Goal: Information Seeking & Learning: Find specific fact

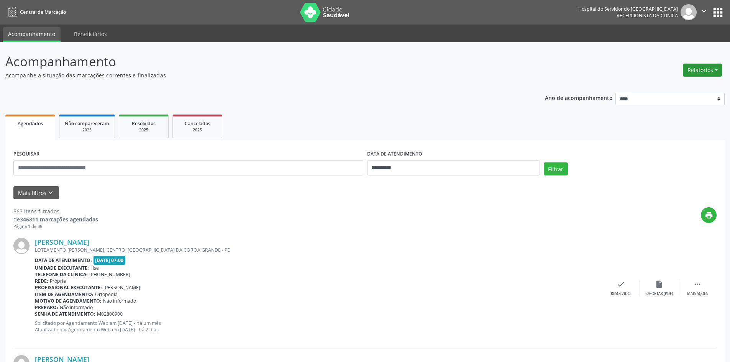
click at [695, 67] on button "Relatórios" at bounding box center [702, 70] width 39 height 13
click at [695, 69] on button "Relatórios" at bounding box center [702, 70] width 39 height 13
click at [674, 90] on link "Agendamentos" at bounding box center [681, 86] width 82 height 11
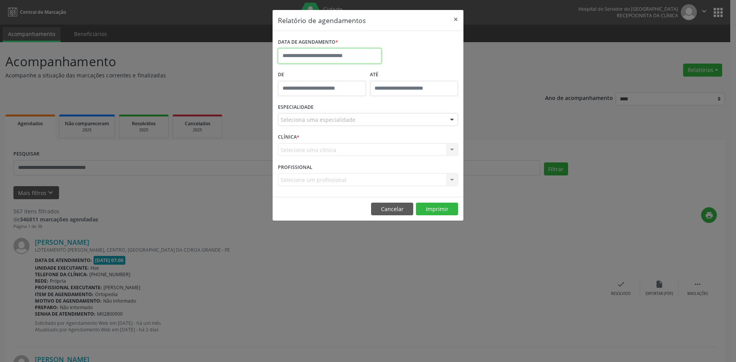
click at [320, 56] on input "text" at bounding box center [329, 55] width 103 height 15
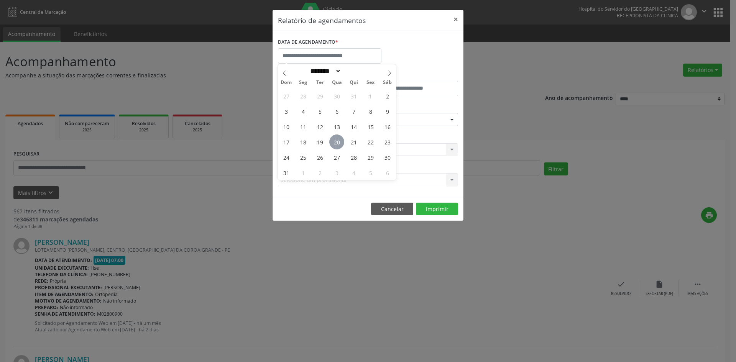
click at [339, 141] on span "20" at bounding box center [336, 141] width 15 height 15
type input "**********"
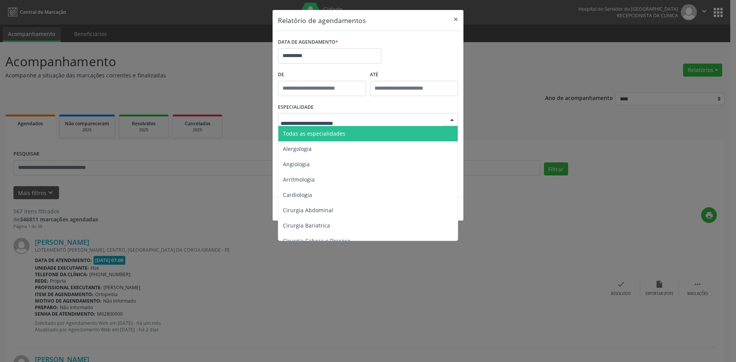
click at [345, 133] on span "Todas as especialidades" at bounding box center [368, 133] width 180 height 15
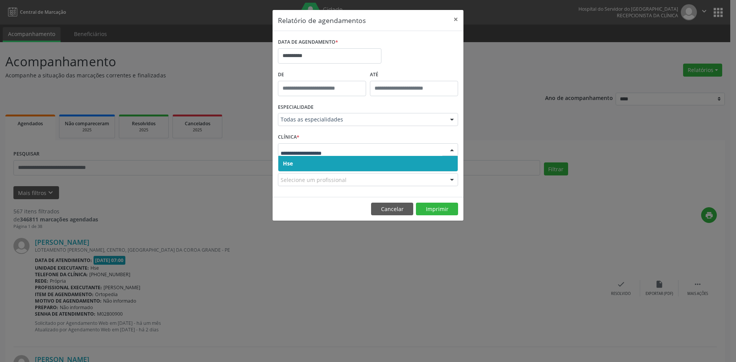
click at [315, 166] on span "Hse" at bounding box center [367, 163] width 179 height 15
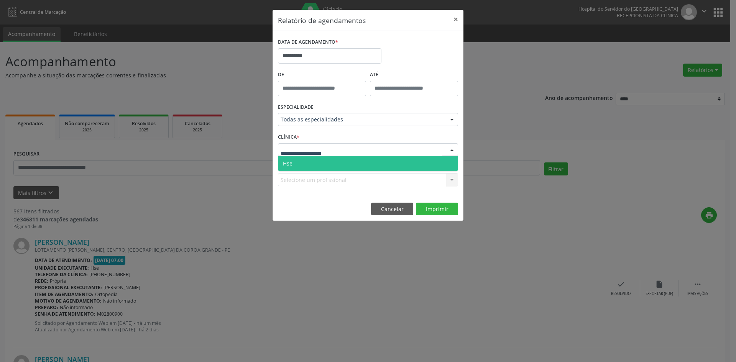
click at [316, 168] on span "Hse" at bounding box center [367, 163] width 179 height 15
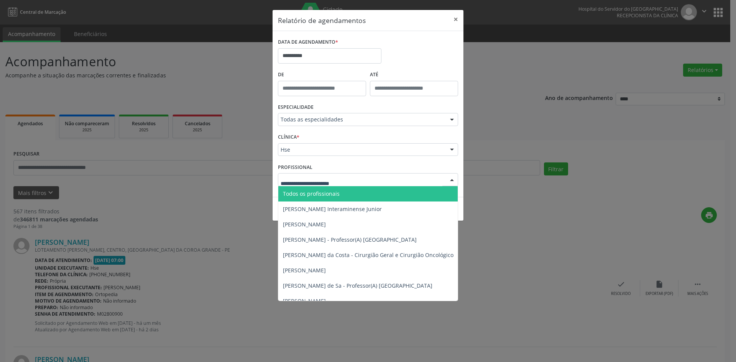
click at [348, 195] on span "Todos os profissionais" at bounding box center [407, 193] width 258 height 15
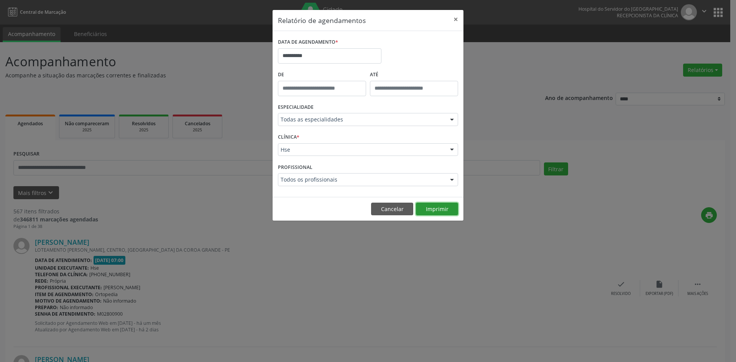
click at [436, 208] on button "Imprimir" at bounding box center [437, 209] width 42 height 13
click at [323, 57] on input "**********" at bounding box center [329, 55] width 103 height 15
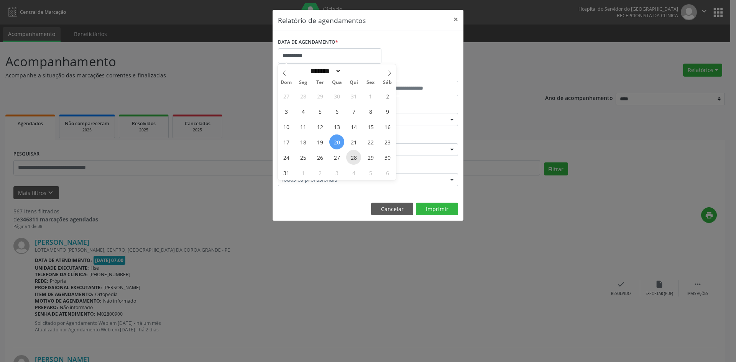
click at [357, 156] on span "28" at bounding box center [353, 157] width 15 height 15
type input "**********"
click at [357, 156] on span "28" at bounding box center [353, 157] width 15 height 15
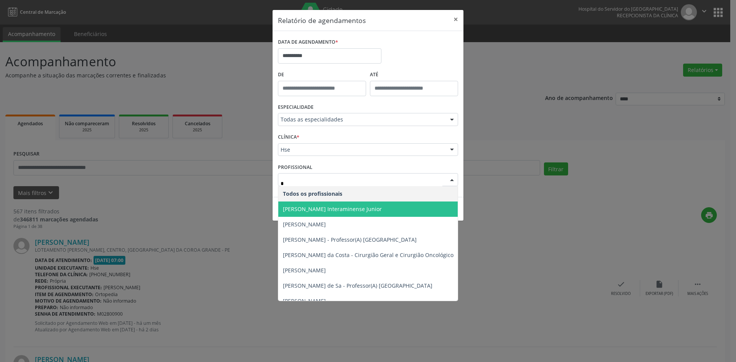
type input "**"
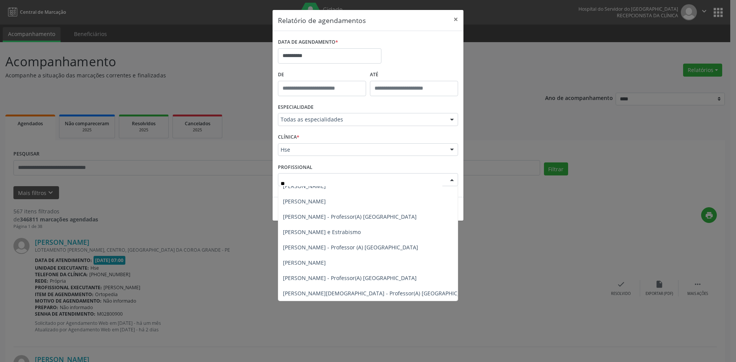
scroll to position [581, 0]
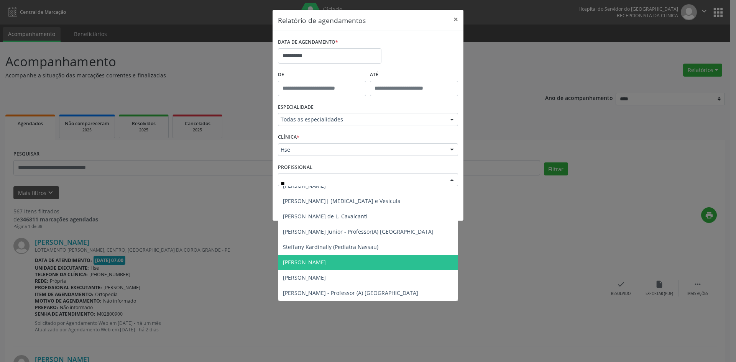
click at [371, 257] on span "[PERSON_NAME]" at bounding box center [379, 262] width 202 height 15
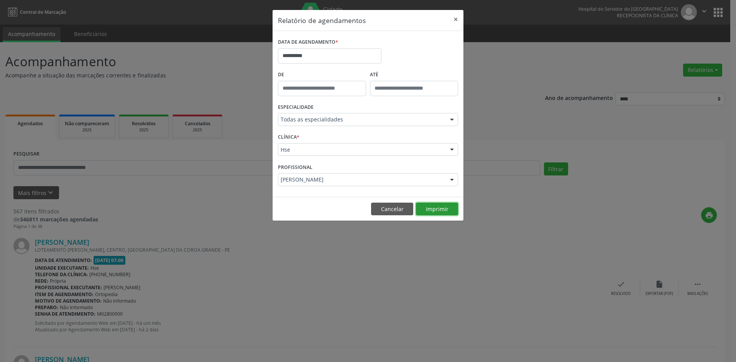
click at [436, 212] on button "Imprimir" at bounding box center [437, 209] width 42 height 13
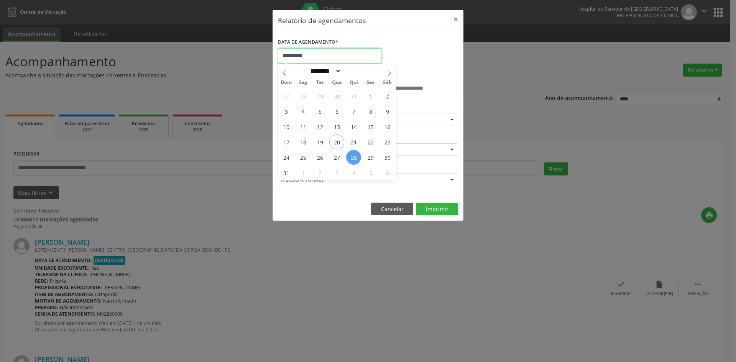
click at [329, 56] on input "**********" at bounding box center [329, 55] width 103 height 15
click at [339, 142] on span "20" at bounding box center [336, 141] width 15 height 15
type input "**********"
click at [339, 142] on span "20" at bounding box center [336, 141] width 15 height 15
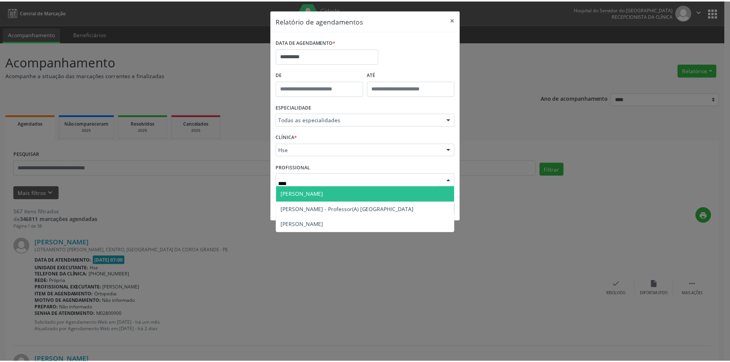
scroll to position [0, 0]
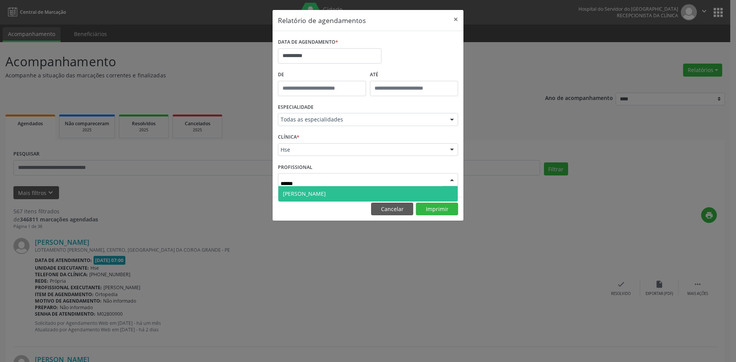
type input "*******"
click at [318, 190] on span "[PERSON_NAME]" at bounding box center [304, 193] width 43 height 7
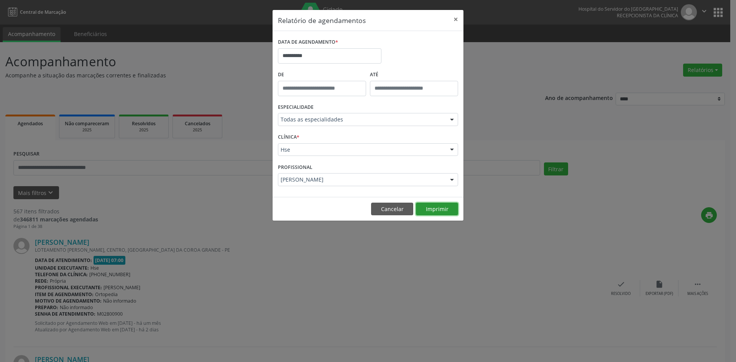
click at [431, 212] on button "Imprimir" at bounding box center [437, 209] width 42 height 13
click at [436, 208] on button "Imprimir" at bounding box center [437, 209] width 42 height 13
click at [396, 211] on button "Cancelar" at bounding box center [392, 209] width 42 height 13
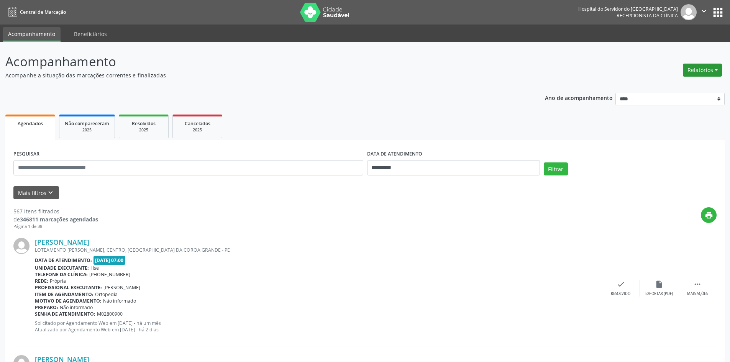
click at [706, 71] on button "Relatórios" at bounding box center [702, 70] width 39 height 13
click at [674, 84] on link "Agendamentos" at bounding box center [681, 86] width 82 height 11
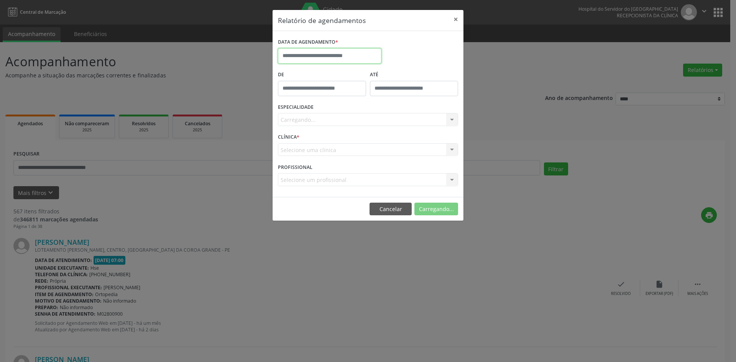
click at [309, 56] on input "text" at bounding box center [329, 55] width 103 height 15
click at [334, 144] on span "20" at bounding box center [336, 141] width 15 height 15
type input "**********"
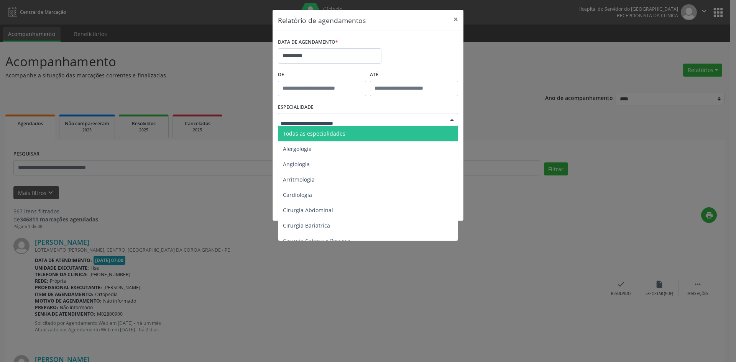
drag, startPoint x: 329, startPoint y: 133, endPoint x: 326, endPoint y: 137, distance: 4.7
click at [330, 134] on span "Todas as especialidades" at bounding box center [314, 133] width 62 height 7
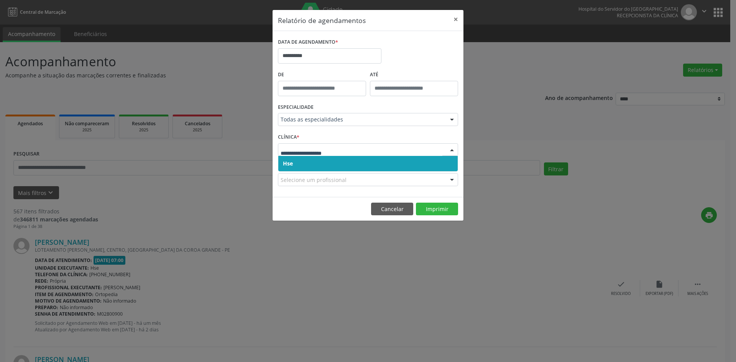
click at [310, 163] on span "Hse" at bounding box center [367, 163] width 179 height 15
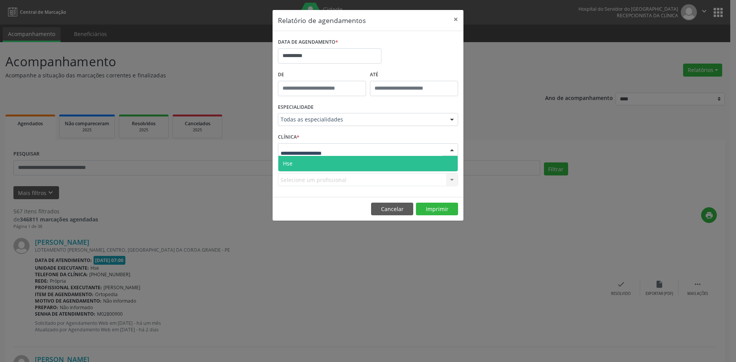
click at [309, 161] on span "Hse" at bounding box center [367, 163] width 179 height 15
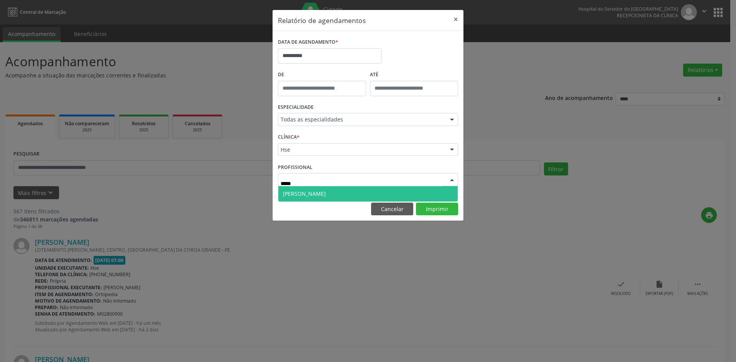
type input "******"
click at [300, 192] on span "[PERSON_NAME]" at bounding box center [304, 193] width 43 height 7
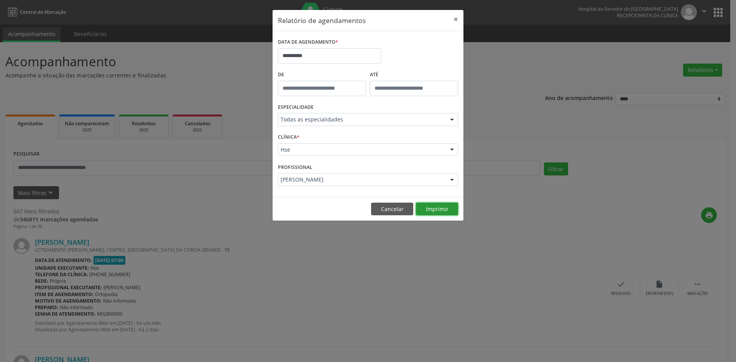
click at [434, 208] on button "Imprimir" at bounding box center [437, 209] width 42 height 13
click at [313, 56] on input "**********" at bounding box center [329, 55] width 103 height 15
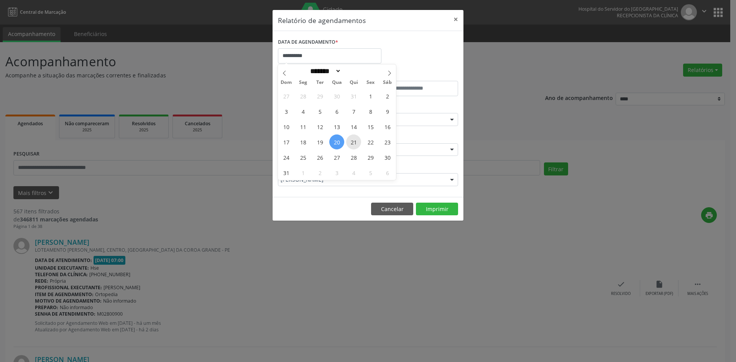
click at [351, 144] on span "21" at bounding box center [353, 141] width 15 height 15
type input "**********"
click at [351, 144] on span "21" at bounding box center [353, 141] width 15 height 15
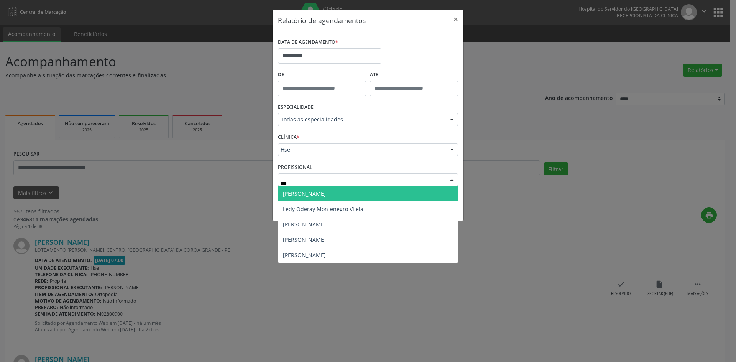
type input "****"
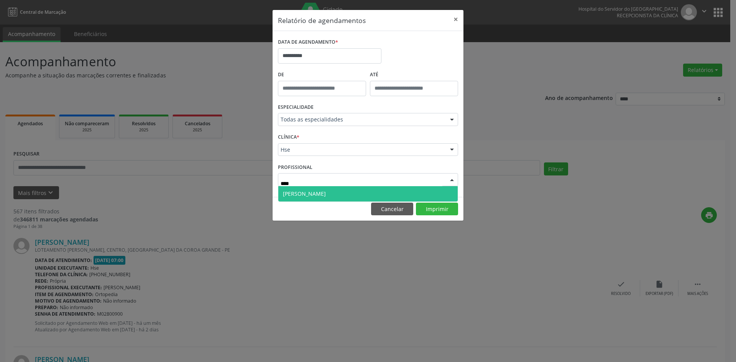
click at [316, 195] on span "[PERSON_NAME]" at bounding box center [304, 193] width 43 height 7
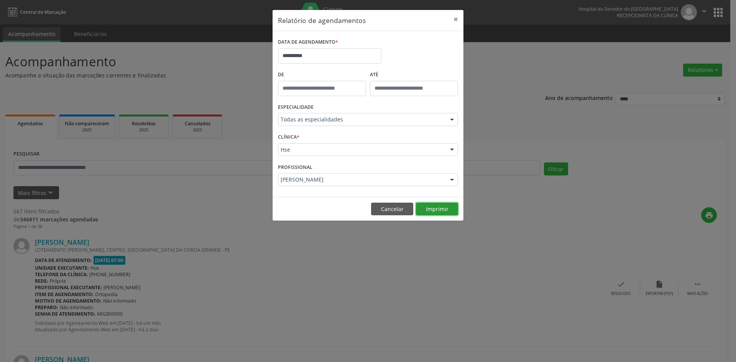
click at [435, 211] on button "Imprimir" at bounding box center [437, 209] width 42 height 13
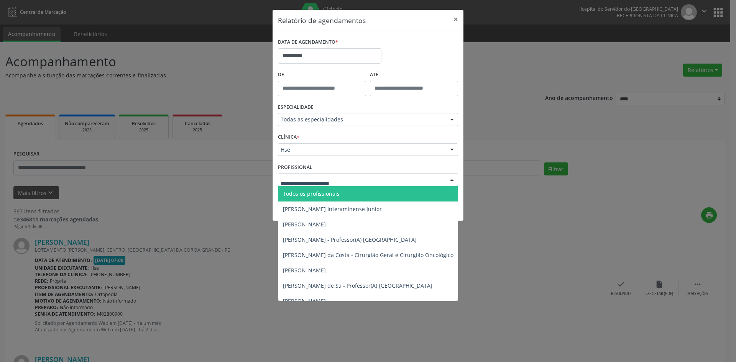
click at [452, 180] on div at bounding box center [451, 180] width 11 height 13
click at [248, 207] on div "**********" at bounding box center [368, 181] width 736 height 362
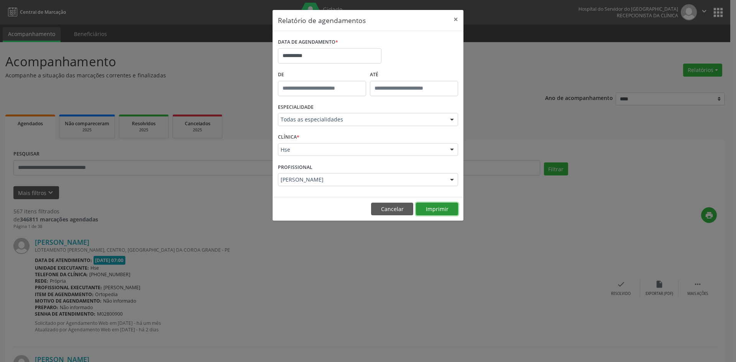
click at [433, 211] on button "Imprimir" at bounding box center [437, 209] width 42 height 13
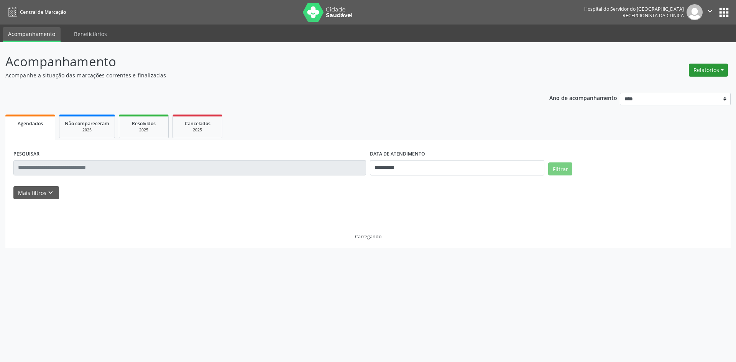
click at [712, 74] on button "Relatórios" at bounding box center [708, 70] width 39 height 13
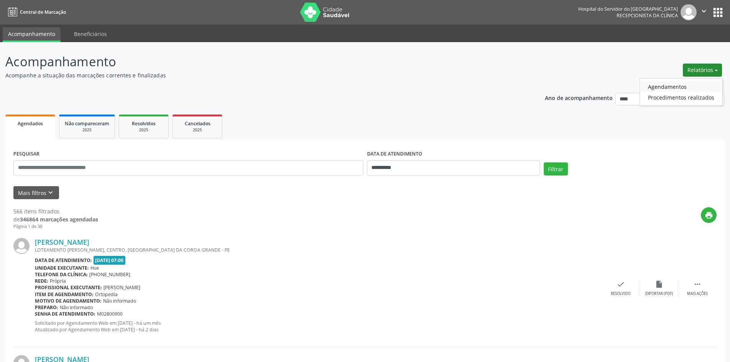
click at [698, 87] on link "Agendamentos" at bounding box center [681, 86] width 82 height 11
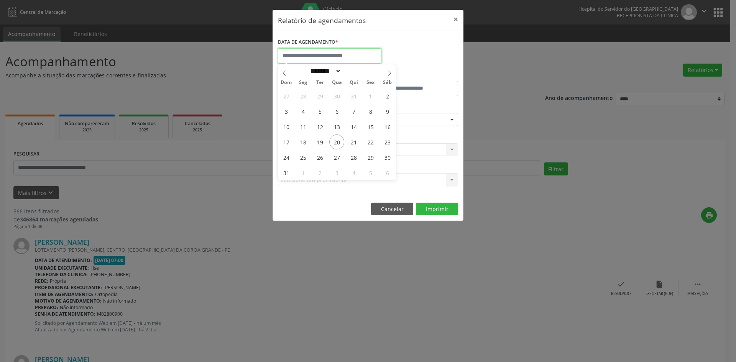
click at [315, 60] on input "text" at bounding box center [329, 55] width 103 height 15
click at [354, 144] on span "21" at bounding box center [353, 141] width 15 height 15
type input "**********"
click at [354, 144] on span "21" at bounding box center [353, 141] width 15 height 15
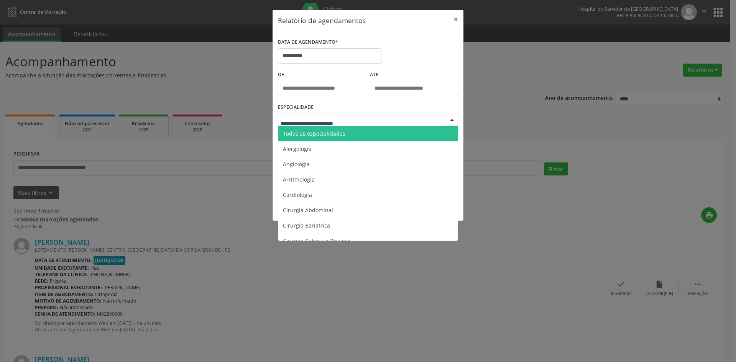
click at [330, 133] on span "Todas as especialidades" at bounding box center [314, 133] width 62 height 7
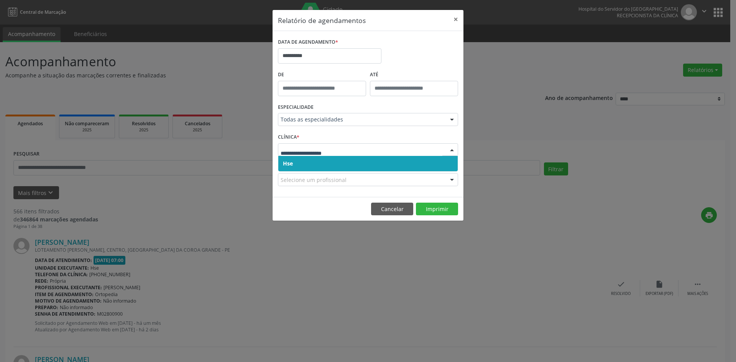
click at [319, 167] on span "Hse" at bounding box center [367, 163] width 179 height 15
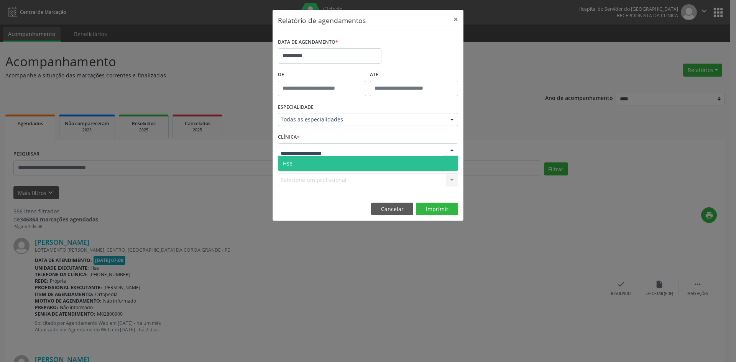
click at [318, 167] on span "Hse" at bounding box center [367, 163] width 179 height 15
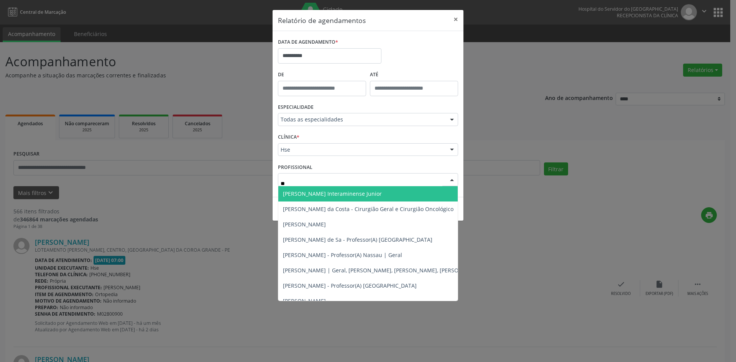
type input "***"
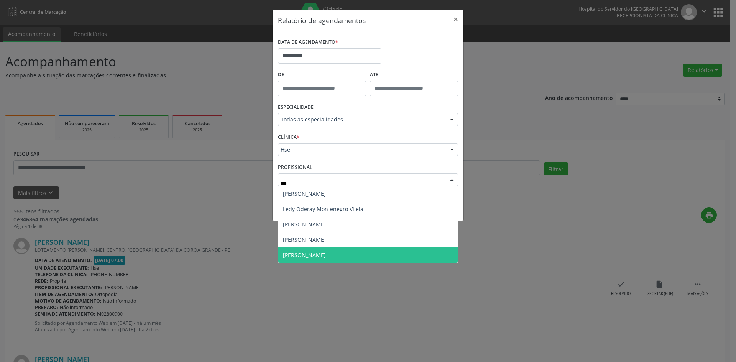
click at [313, 258] on span "[PERSON_NAME]" at bounding box center [304, 254] width 43 height 7
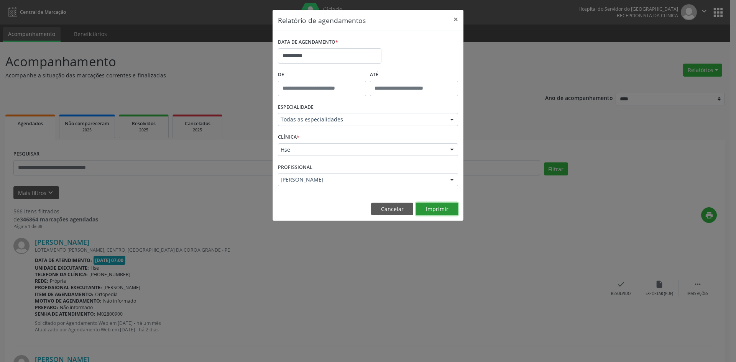
click at [430, 212] on button "Imprimir" at bounding box center [437, 209] width 42 height 13
click at [398, 213] on button "Cancelar" at bounding box center [392, 209] width 42 height 13
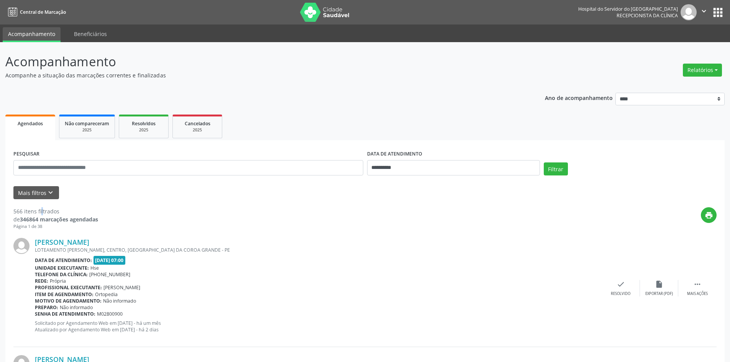
drag, startPoint x: 21, startPoint y: 202, endPoint x: 287, endPoint y: 172, distance: 267.2
click at [380, 166] on input "**********" at bounding box center [453, 167] width 173 height 15
click at [31, 194] on button "Mais filtros keyboard_arrow_down" at bounding box center [36, 192] width 46 height 13
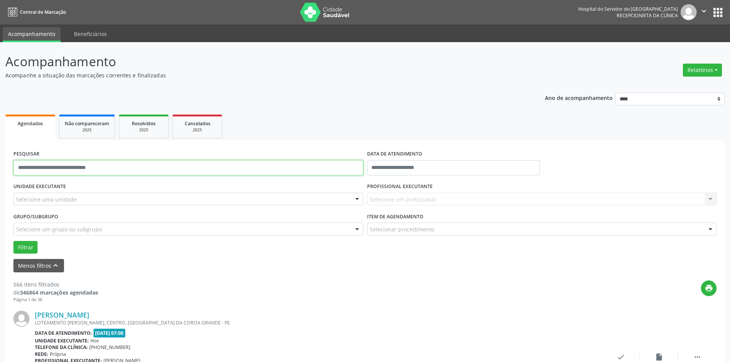
click at [34, 169] on input "text" at bounding box center [188, 167] width 350 height 15
type input "**********"
click at [13, 241] on button "Filtrar" at bounding box center [25, 247] width 24 height 13
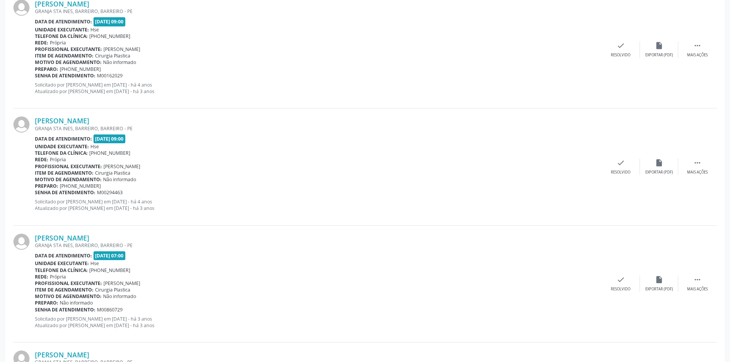
scroll to position [656, 0]
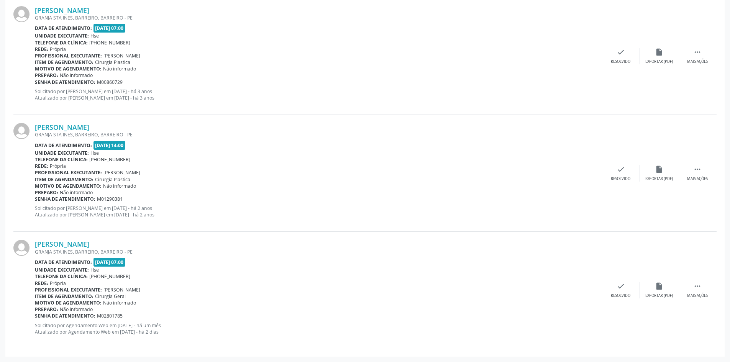
drag, startPoint x: 35, startPoint y: 134, endPoint x: 192, endPoint y: 216, distance: 177.2
click at [192, 216] on div "[PERSON_NAME] [GEOGRAPHIC_DATA], [GEOGRAPHIC_DATA], [GEOGRAPHIC_DATA] Data de a…" at bounding box center [318, 173] width 567 height 100
click at [185, 192] on div "Preparo: Não informado" at bounding box center [318, 192] width 567 height 7
drag, startPoint x: 36, startPoint y: 136, endPoint x: 186, endPoint y: 217, distance: 170.9
click at [186, 217] on div "[PERSON_NAME] [GEOGRAPHIC_DATA], [GEOGRAPHIC_DATA], [GEOGRAPHIC_DATA] Data de a…" at bounding box center [318, 173] width 567 height 100
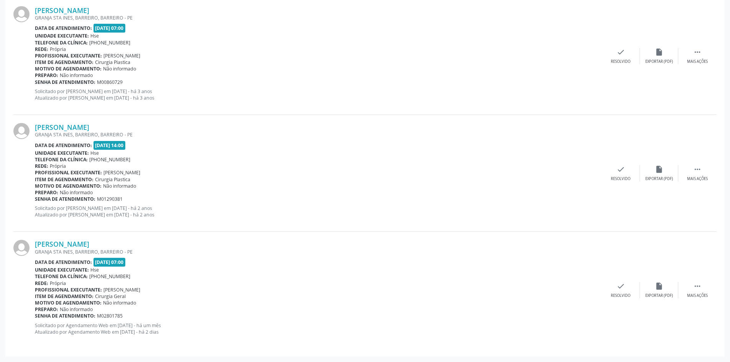
copy div "GRANJA STA INES, BARREIRO, BARREIRO - PE Data de atendimento: [DATE] 14:00 Unid…"
click at [151, 160] on div "Telefone da clínica: [PHONE_NUMBER]" at bounding box center [318, 159] width 567 height 7
drag, startPoint x: 36, startPoint y: 135, endPoint x: 190, endPoint y: 213, distance: 173.1
click at [190, 213] on div "[PERSON_NAME] [GEOGRAPHIC_DATA], [GEOGRAPHIC_DATA], [GEOGRAPHIC_DATA] Data de a…" at bounding box center [318, 173] width 567 height 100
copy div "GRANJA STA INES, BARREIRO, BARREIRO - PE Data de atendimento: [DATE] 14:00 Unid…"
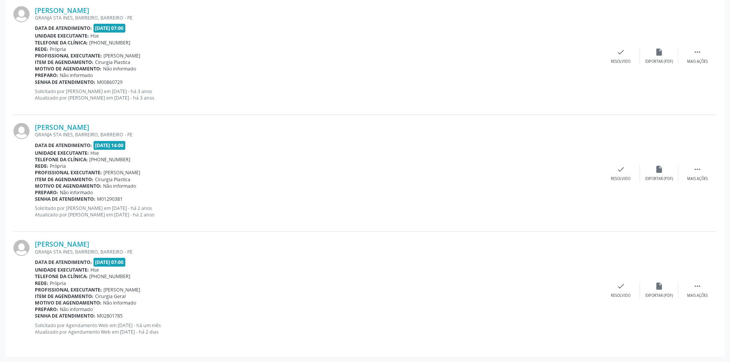
click at [152, 157] on div "Telefone da clínica: [PHONE_NUMBER]" at bounding box center [318, 159] width 567 height 7
drag, startPoint x: 35, startPoint y: 135, endPoint x: 146, endPoint y: 200, distance: 127.9
click at [188, 218] on div "[PERSON_NAME] [GEOGRAPHIC_DATA], [GEOGRAPHIC_DATA], [GEOGRAPHIC_DATA] Data de a…" at bounding box center [318, 173] width 567 height 100
click at [274, 175] on div "[PERSON_NAME] [GEOGRAPHIC_DATA], [GEOGRAPHIC_DATA], [GEOGRAPHIC_DATA] Data de a…" at bounding box center [318, 173] width 567 height 100
click at [272, 179] on div "Item de agendamento: Cirurgia Plastica" at bounding box center [318, 179] width 567 height 7
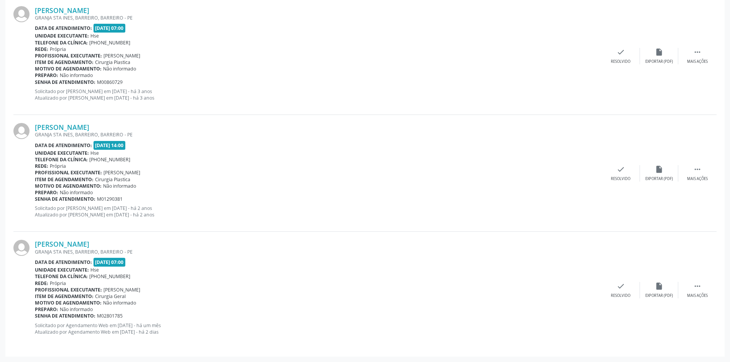
drag, startPoint x: 35, startPoint y: 135, endPoint x: 185, endPoint y: 217, distance: 171.5
click at [185, 217] on div "[PERSON_NAME] [GEOGRAPHIC_DATA], [GEOGRAPHIC_DATA], [GEOGRAPHIC_DATA] Data de a…" at bounding box center [318, 173] width 567 height 100
click at [187, 215] on p "Solicitado por [PERSON_NAME] em [DATE] - há 2 anos Atualizado por [PERSON_NAME]…" at bounding box center [318, 211] width 567 height 13
drag, startPoint x: 35, startPoint y: 134, endPoint x: 192, endPoint y: 213, distance: 175.3
click at [192, 213] on div "[PERSON_NAME] [GEOGRAPHIC_DATA], [GEOGRAPHIC_DATA], [GEOGRAPHIC_DATA] Data de a…" at bounding box center [318, 173] width 567 height 100
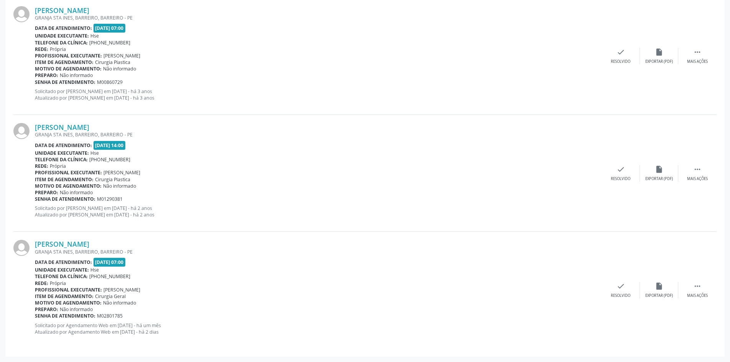
copy div "GRANJA STA INES, BARREIRO, BARREIRO - PE Data de atendimento: [DATE] 14:00 Unid…"
click at [175, 159] on div "Telefone da clínica: [PHONE_NUMBER]" at bounding box center [318, 159] width 567 height 7
click at [317, 126] on div "[PERSON_NAME]" at bounding box center [318, 127] width 567 height 8
